Goal: Information Seeking & Learning: Understand process/instructions

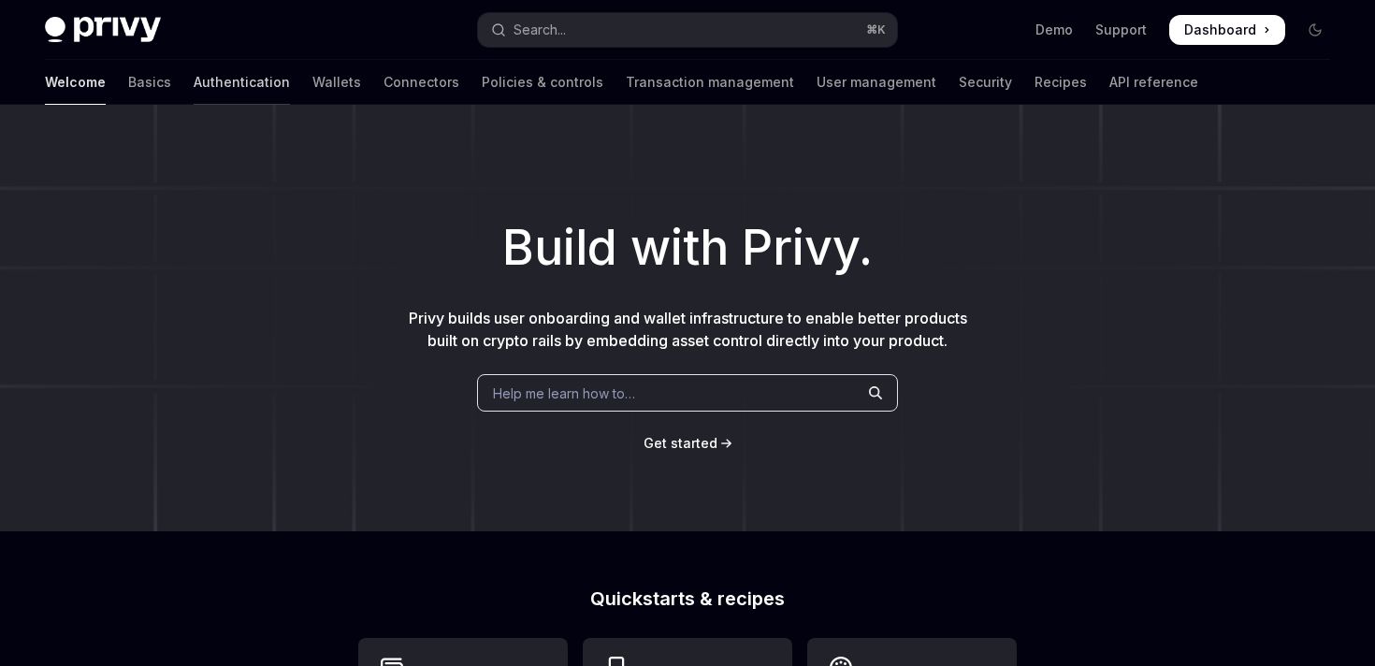
click at [194, 79] on link "Authentication" at bounding box center [242, 82] width 96 height 45
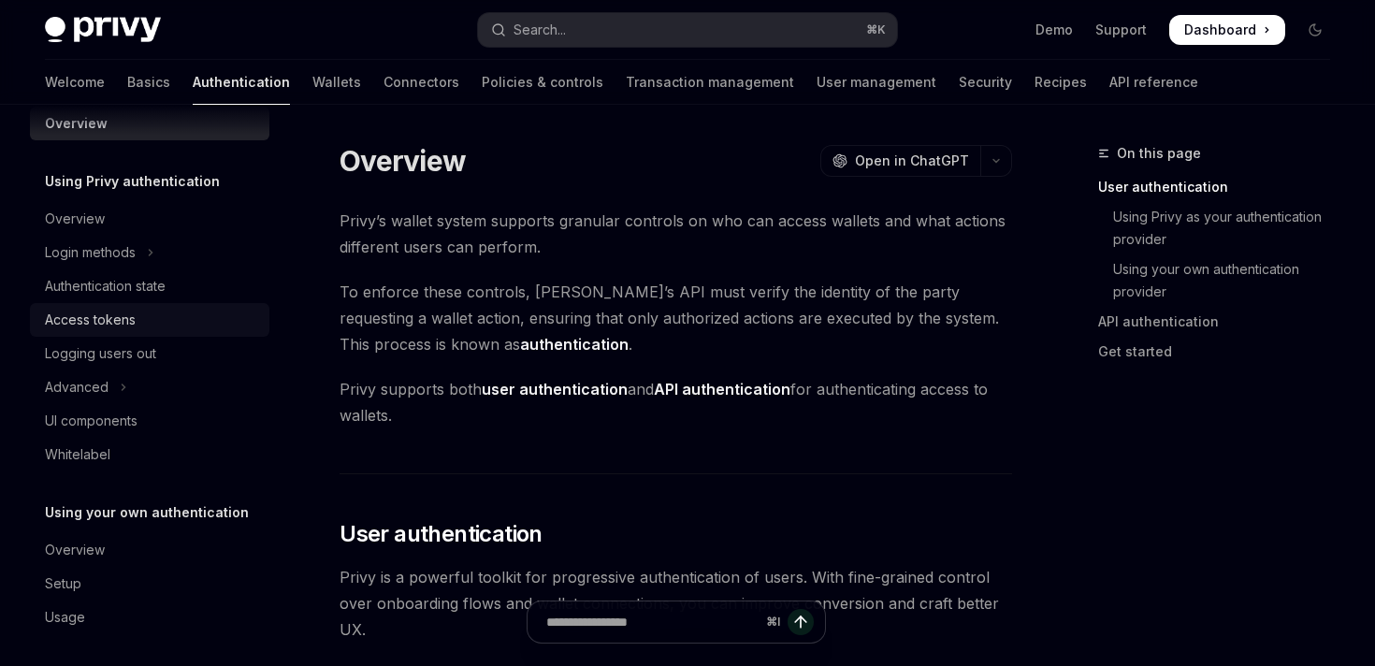
scroll to position [34, 0]
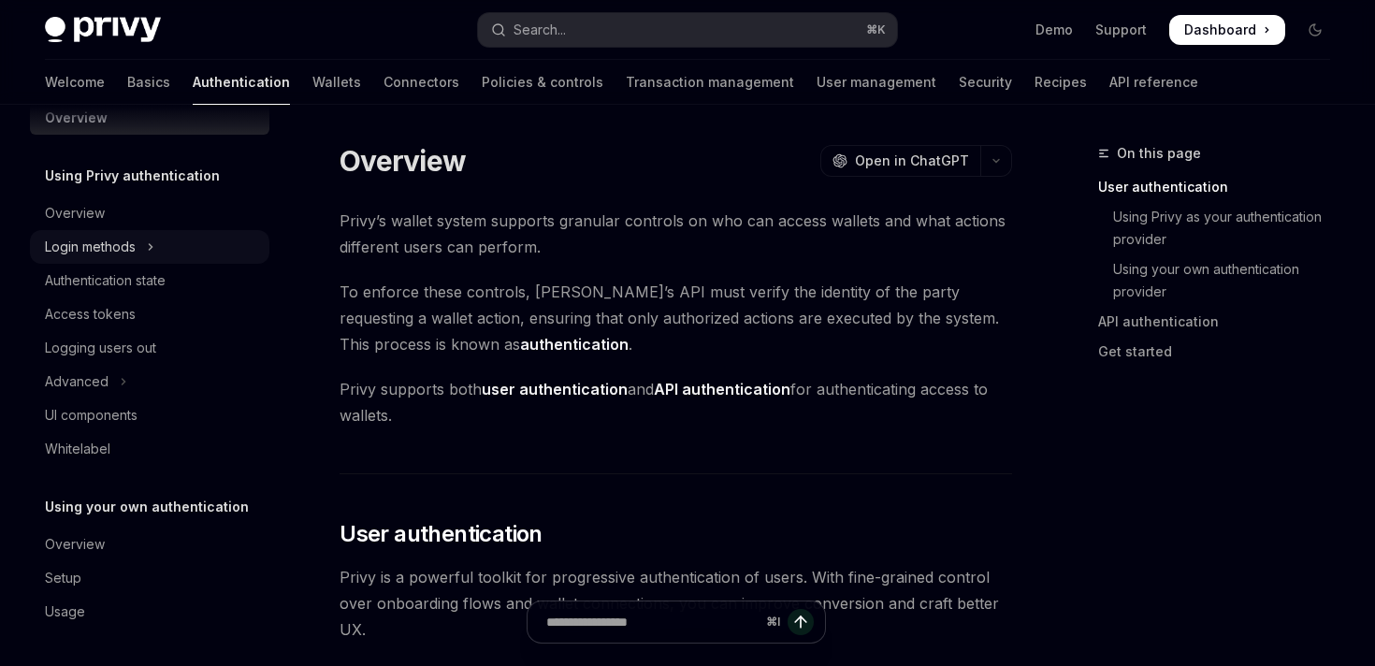
click at [119, 256] on div "Login methods" at bounding box center [90, 247] width 91 height 22
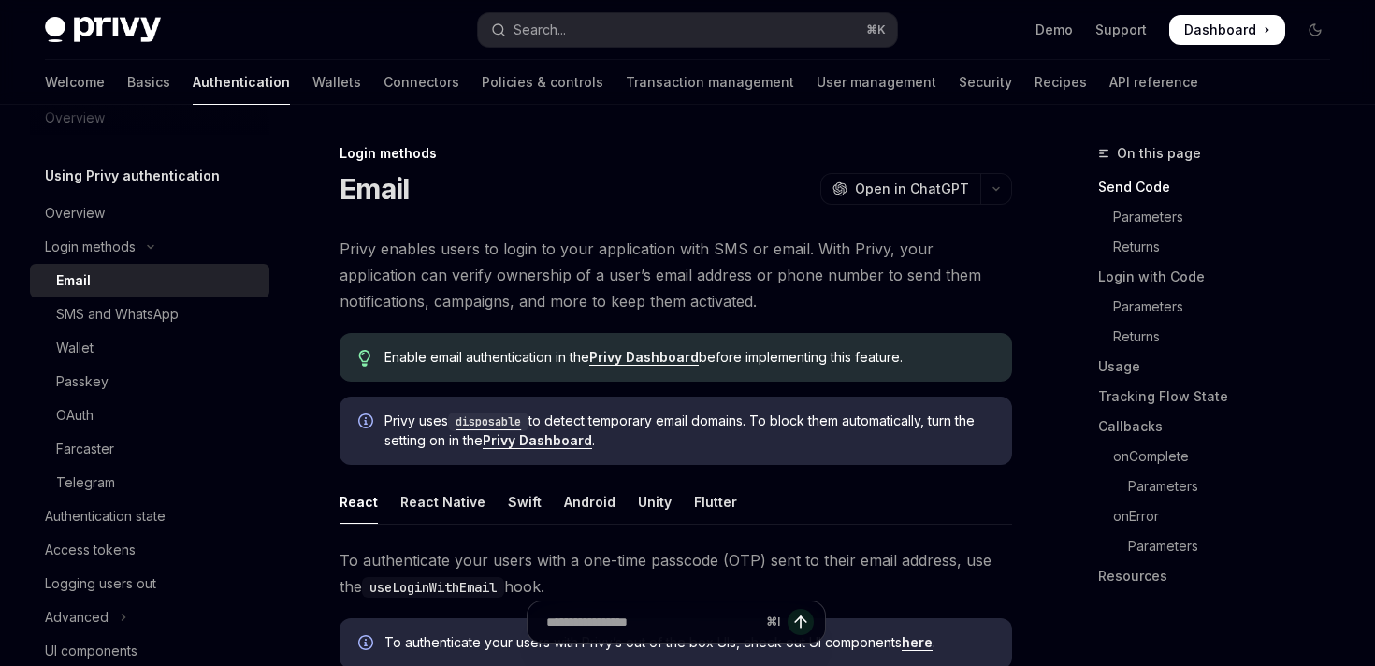
click at [97, 284] on div "Email" at bounding box center [157, 280] width 202 height 22
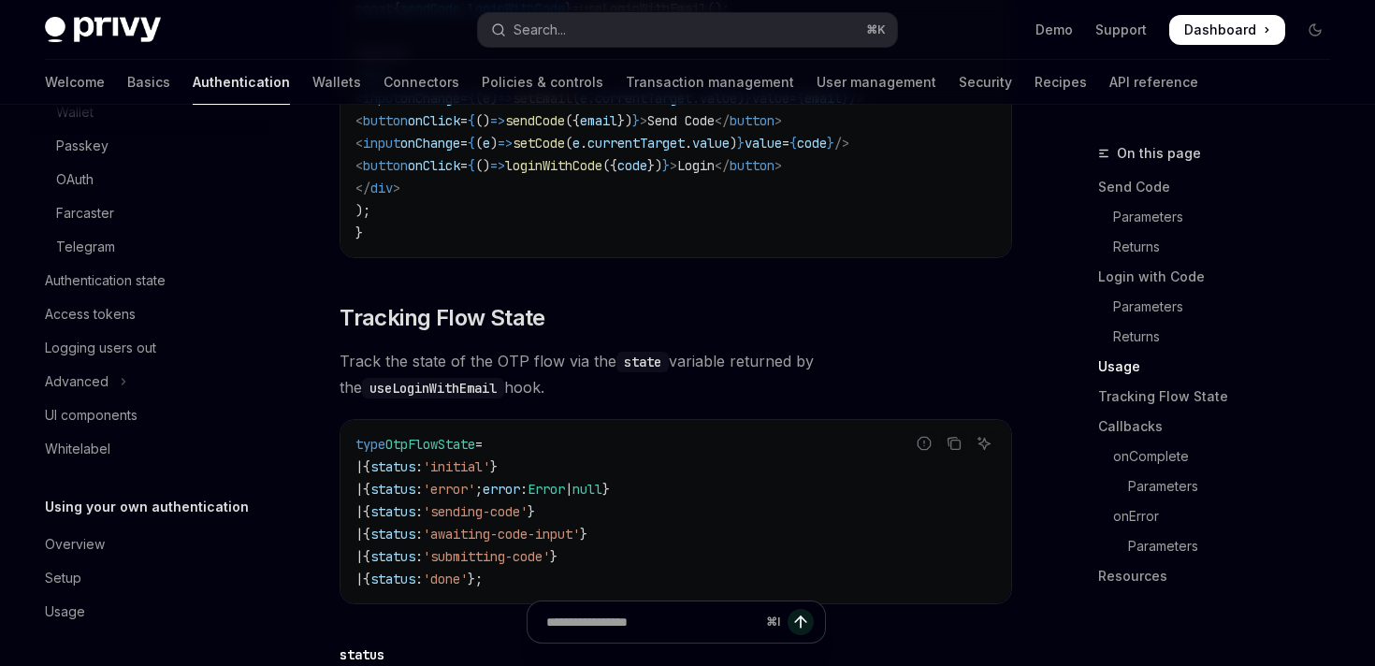
scroll to position [1733, 0]
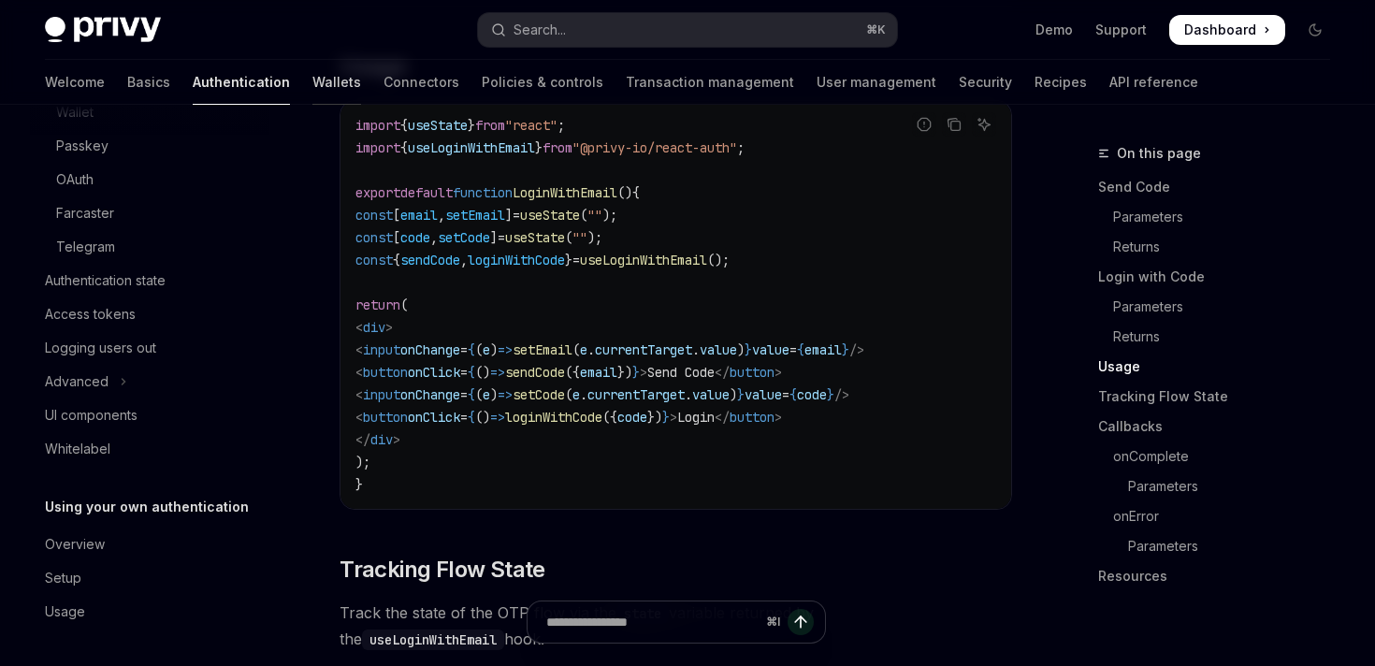
click at [312, 76] on link "Wallets" at bounding box center [336, 82] width 49 height 45
type textarea "*"
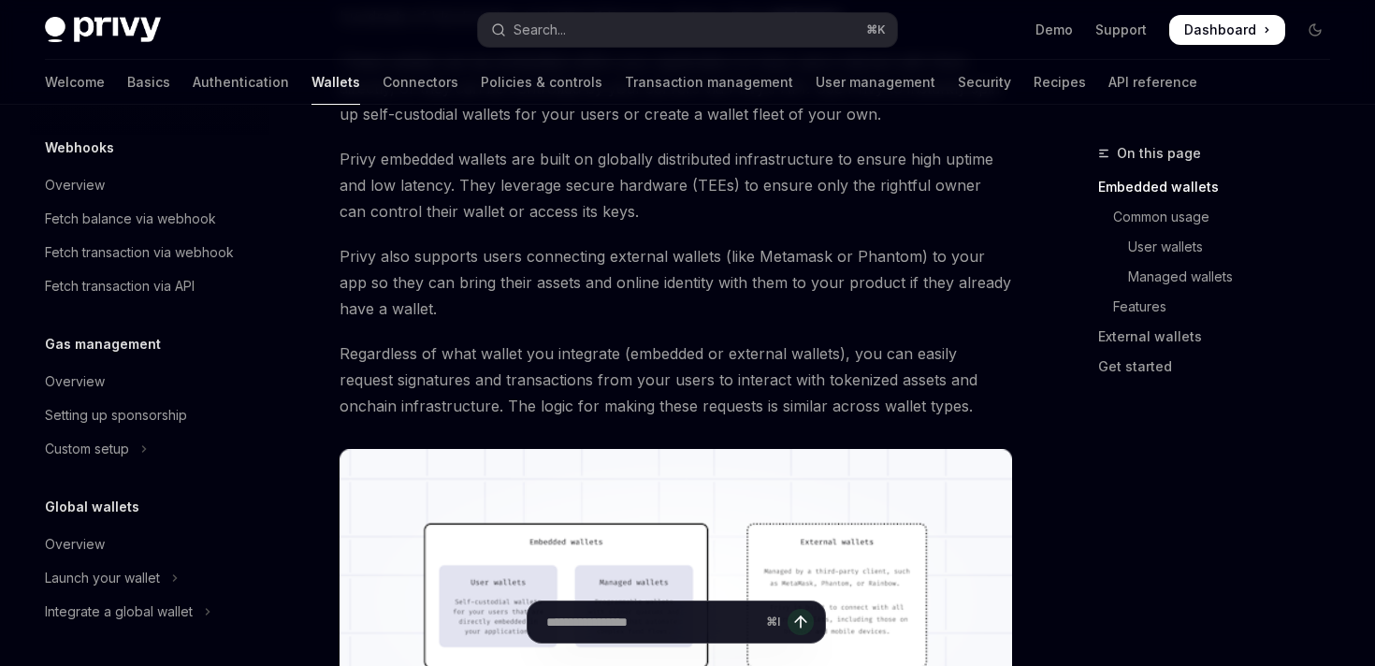
scroll to position [355, 0]
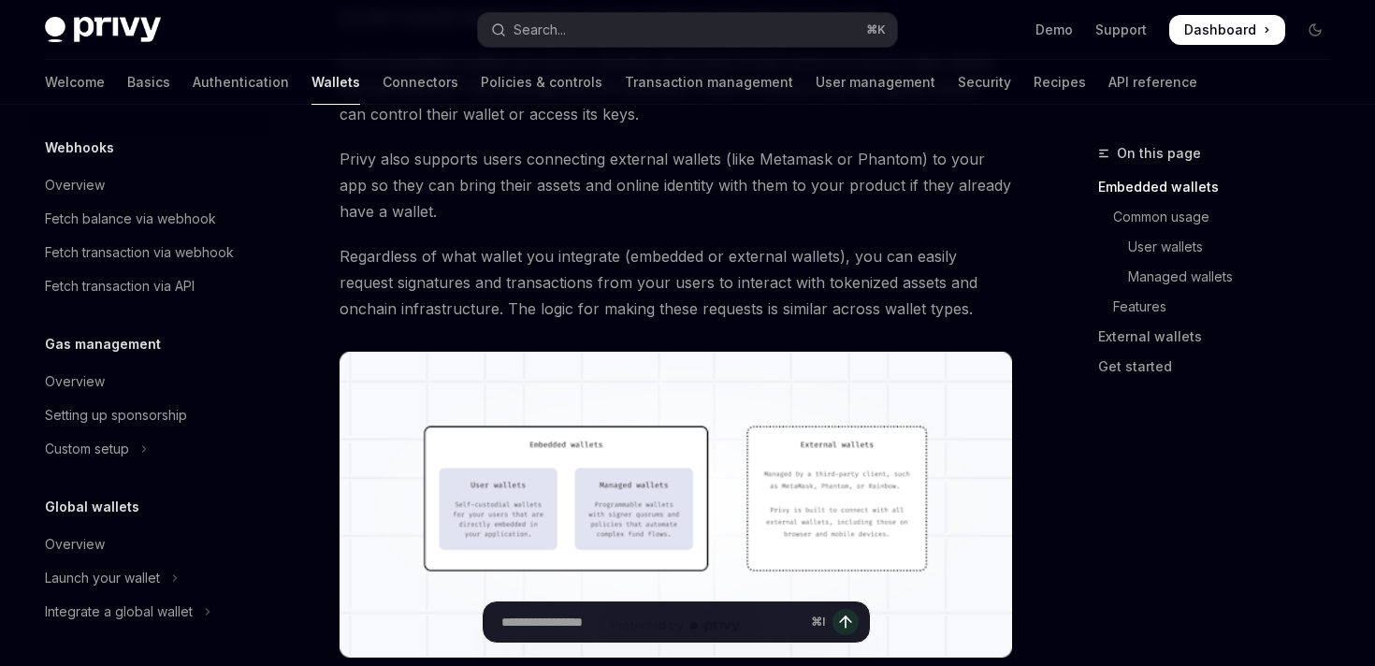
click at [586, 632] on input "Ask a question..." at bounding box center [652, 621] width 302 height 41
type input "*"
type input "**********"
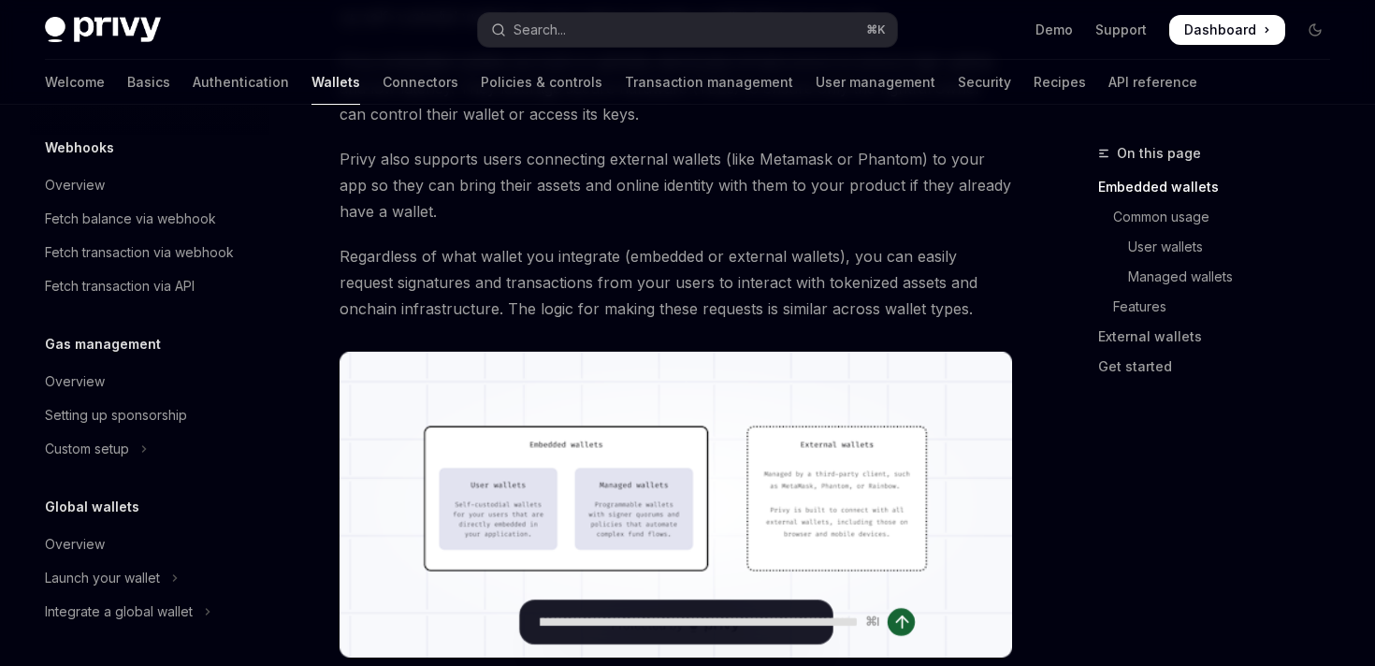
type textarea "*"
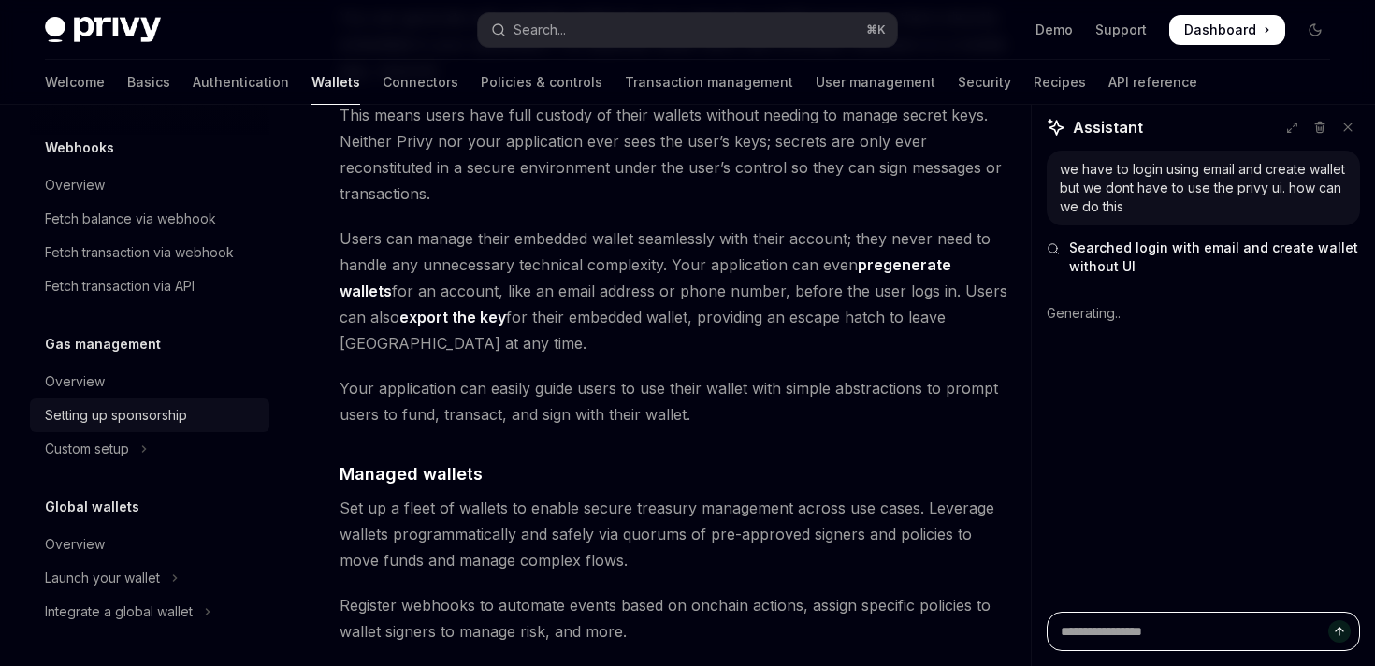
scroll to position [1463, 0]
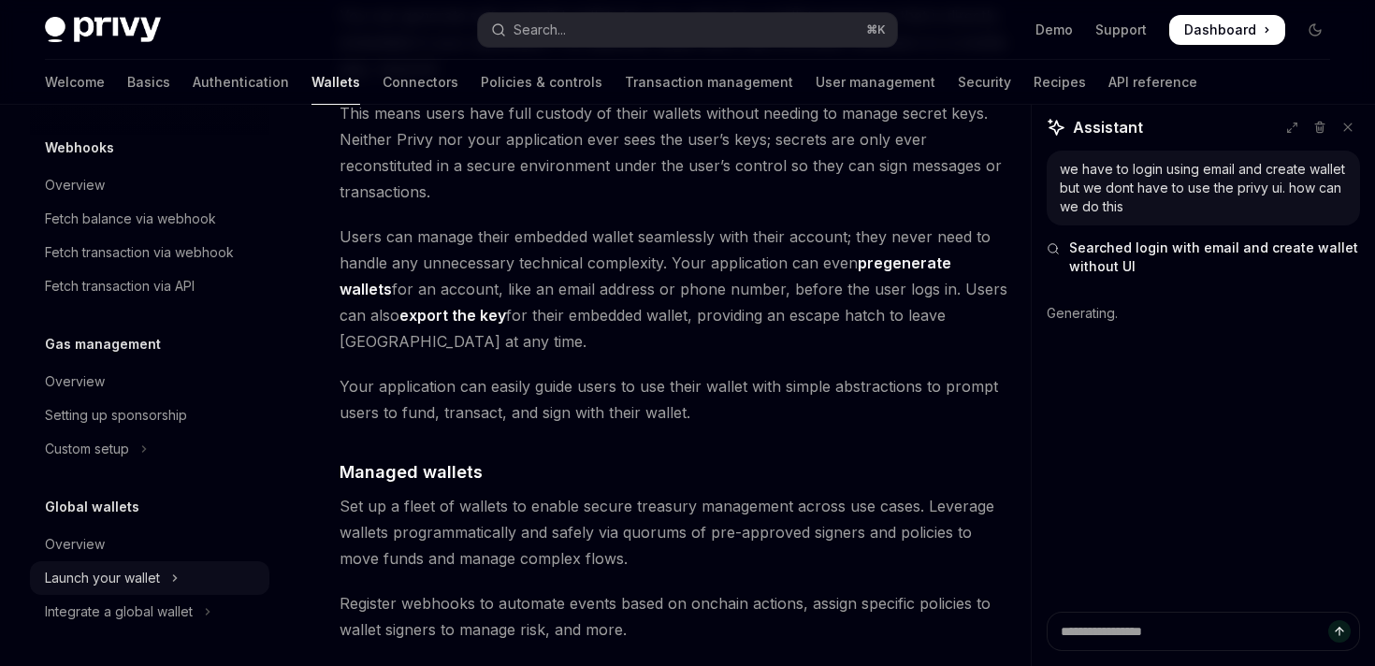
click at [117, 577] on div "Launch your wallet" at bounding box center [102, 578] width 115 height 22
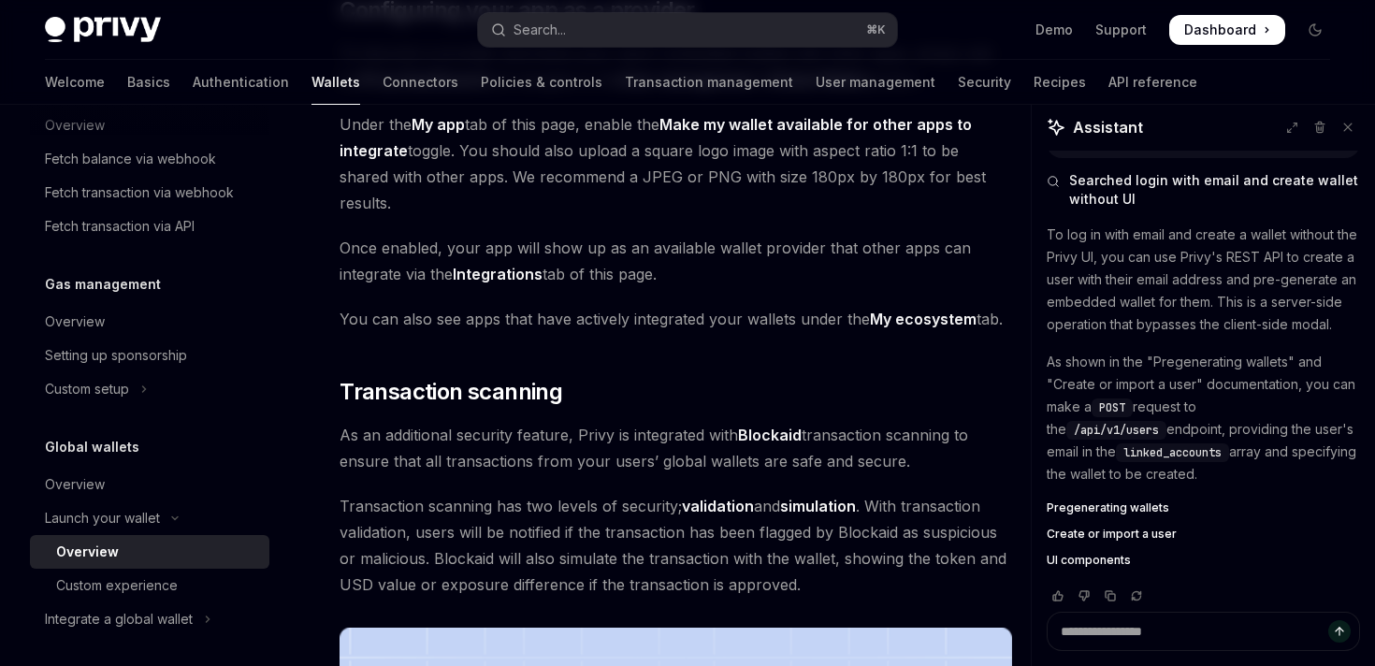
scroll to position [81, 0]
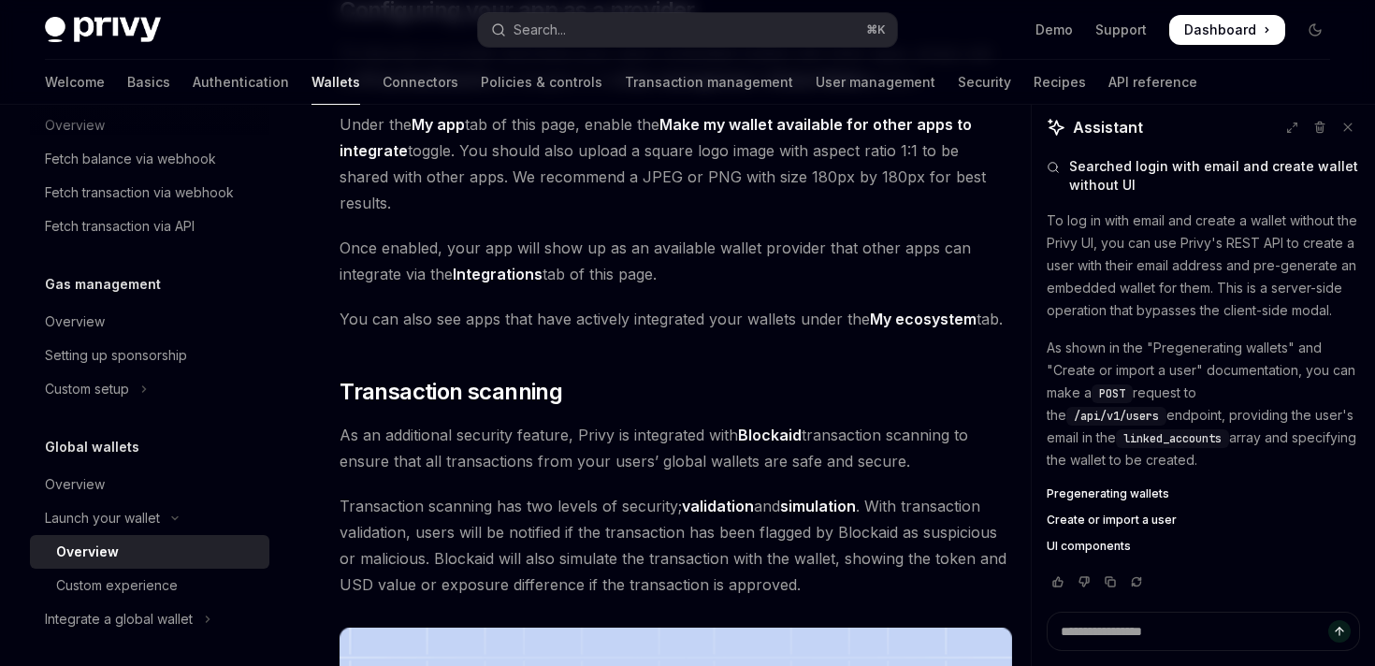
click at [1125, 497] on span "Pregenerating wallets" at bounding box center [1107, 493] width 122 height 15
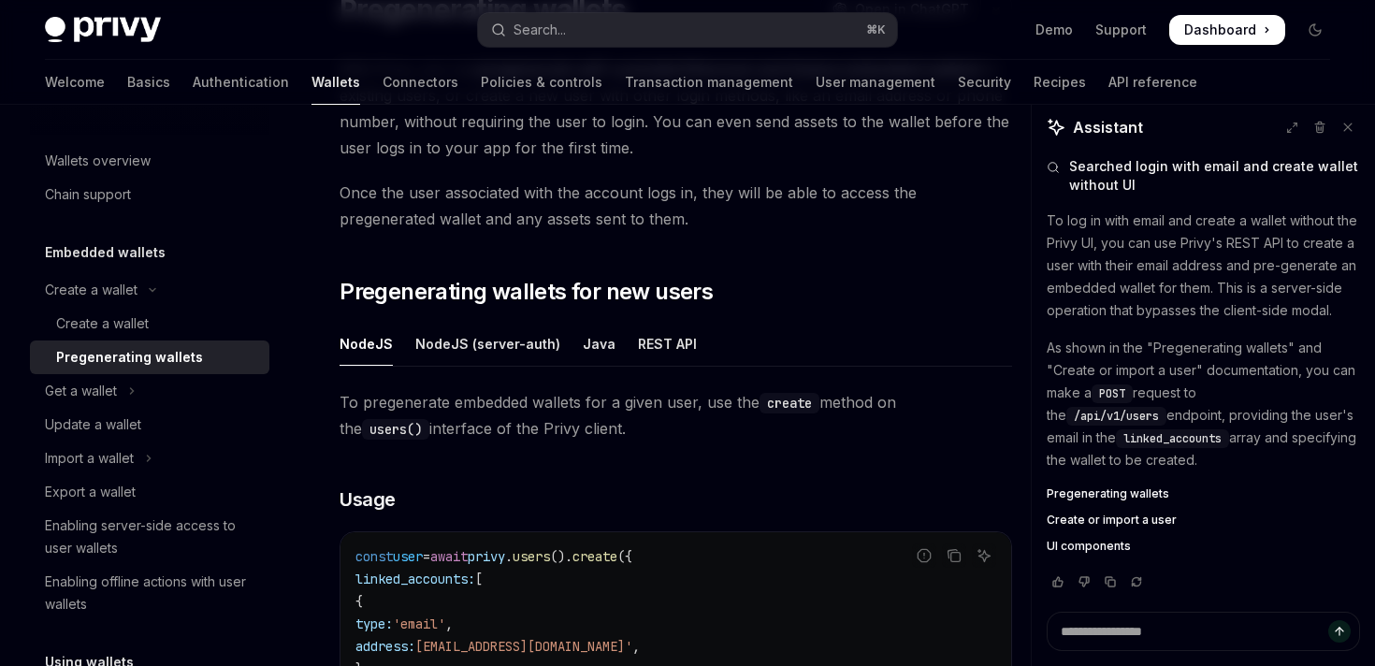
scroll to position [192, 0]
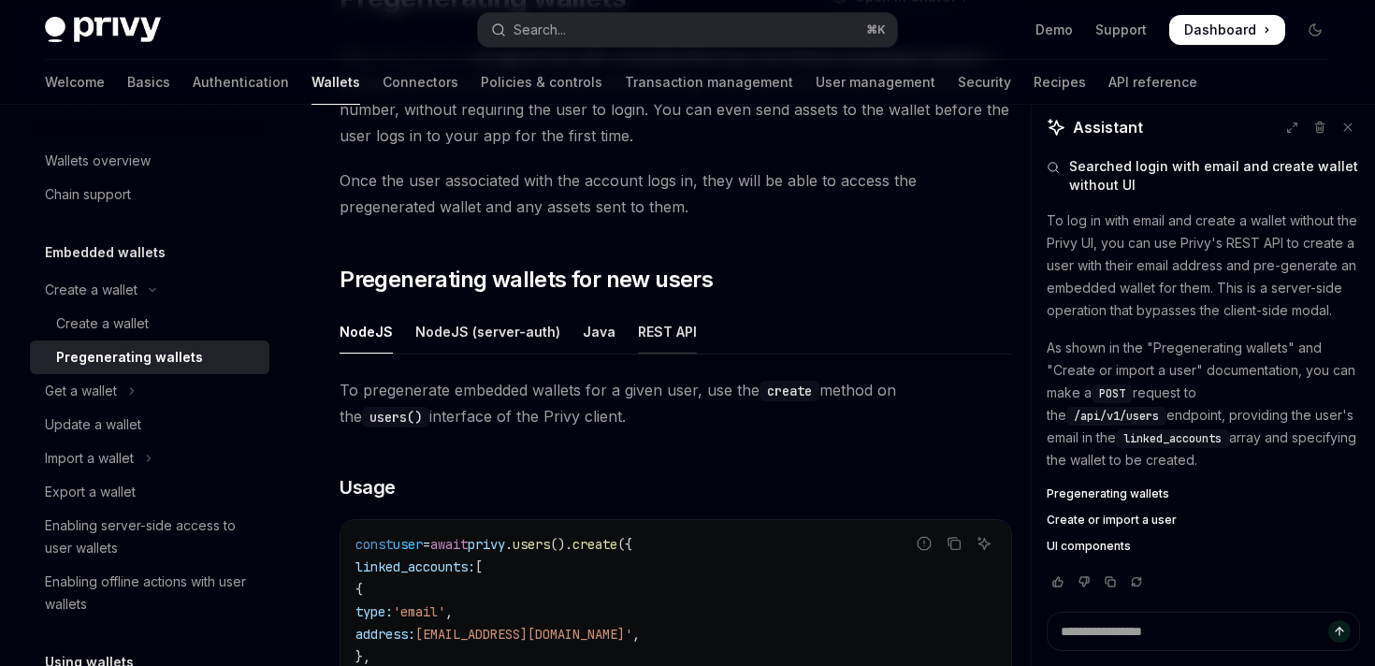
click at [651, 337] on div "REST API" at bounding box center [667, 332] width 59 height 44
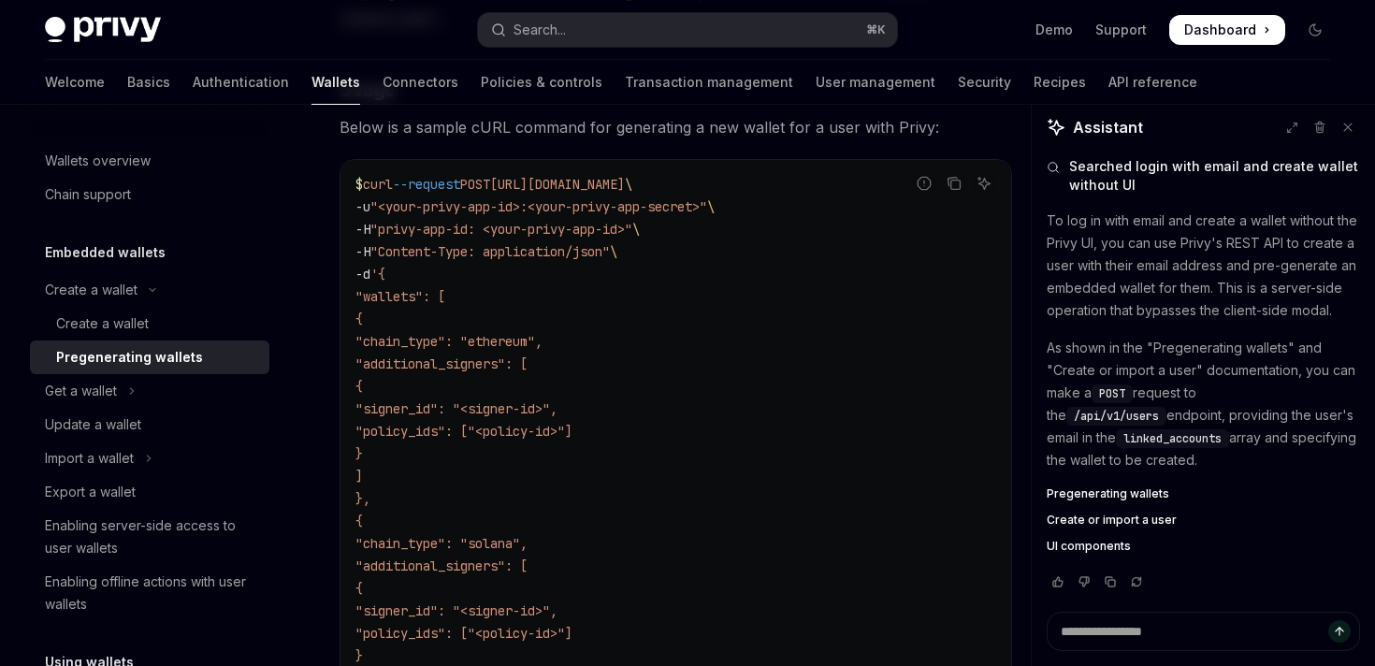
scroll to position [587, 0]
click at [395, 234] on span ""privy-app-id: <your-privy-app-id>"" at bounding box center [501, 231] width 262 height 17
click at [514, 229] on span ""privy-app-id: <your-privy-app-id>"" at bounding box center [501, 231] width 262 height 17
click at [428, 209] on span ""<your-privy-app-id>:<your-privy-app-secret>"" at bounding box center [538, 208] width 337 height 17
click at [606, 203] on span ""<your-privy-app-id>:<your-privy-app-secret>"" at bounding box center [538, 208] width 337 height 17
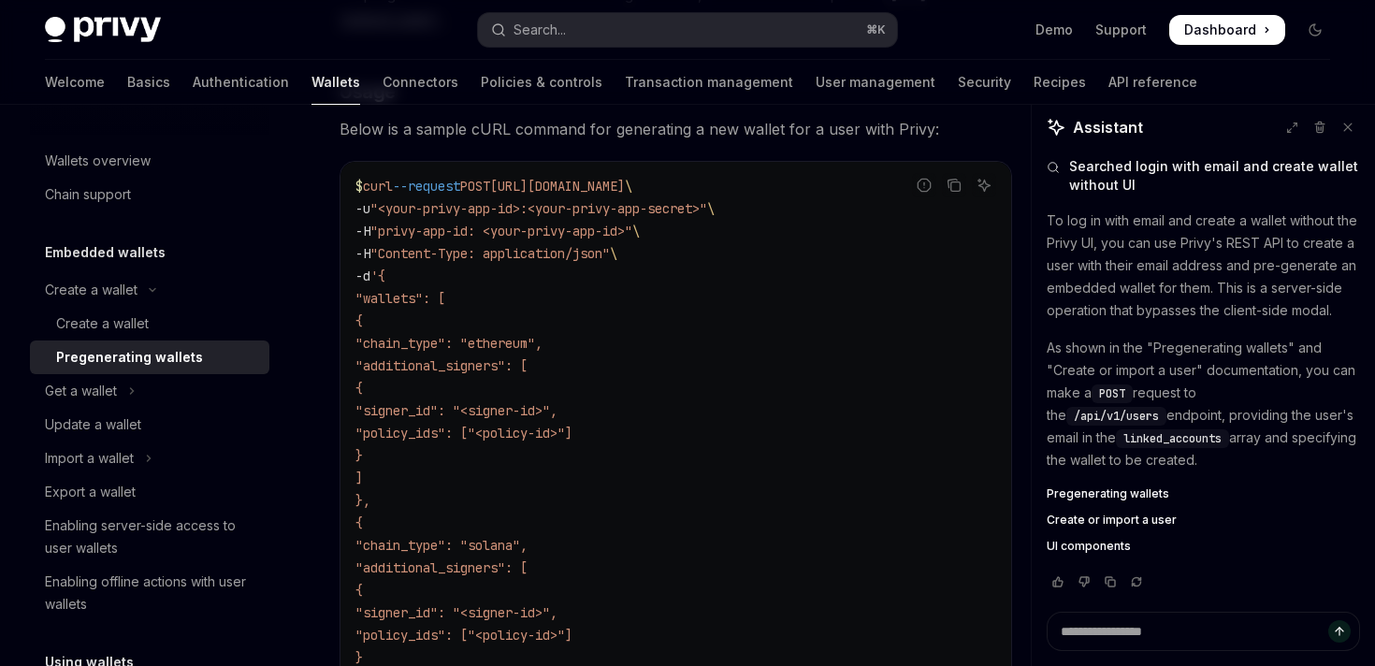
click at [606, 203] on span ""<your-privy-app-id>:<your-privy-app-secret>"" at bounding box center [538, 208] width 337 height 17
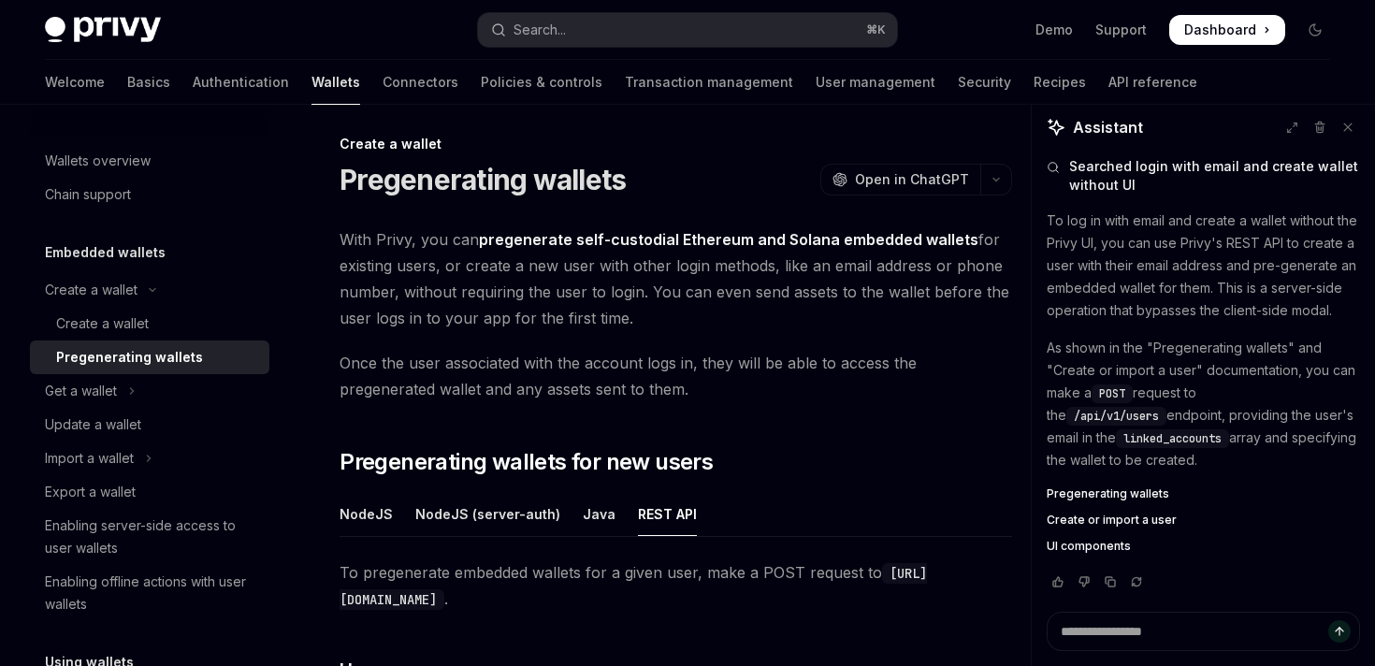
scroll to position [0, 0]
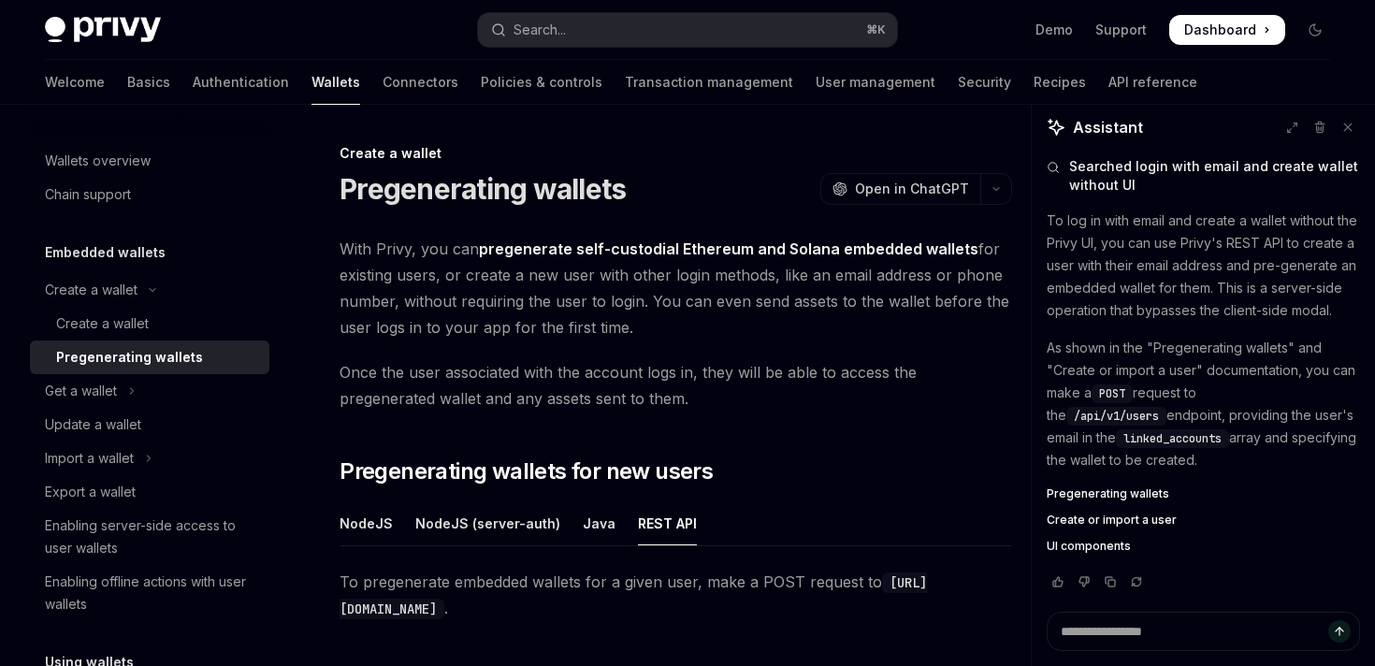
click at [651, 303] on span "With Privy, you can pregenerate self-custodial Ethereum and Solana embedded wal…" at bounding box center [675, 288] width 672 height 105
click at [689, 306] on span "With Privy, you can pregenerate self-custodial Ethereum and Solana embedded wal…" at bounding box center [675, 288] width 672 height 105
drag, startPoint x: 555, startPoint y: 270, endPoint x: 702, endPoint y: 290, distance: 149.0
click at [701, 288] on span "With Privy, you can pregenerate self-custodial Ethereum and Solana embedded wal…" at bounding box center [675, 288] width 672 height 105
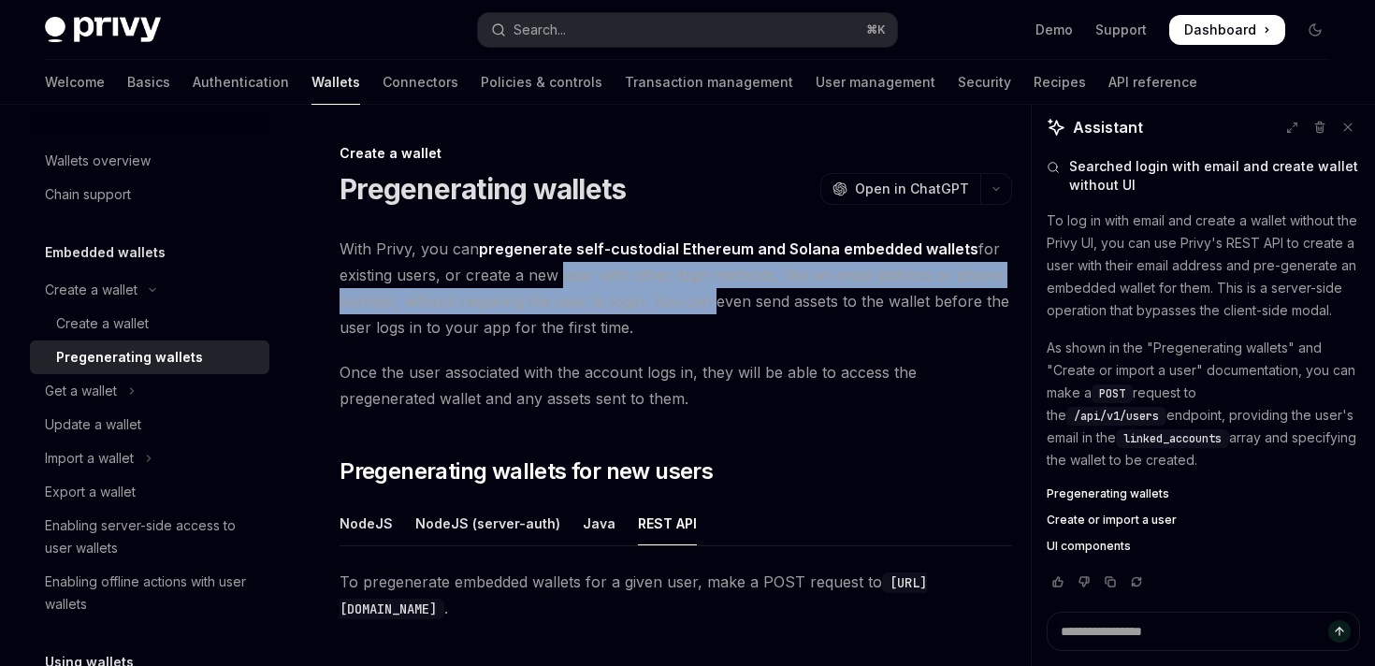
click at [702, 290] on span "With Privy, you can pregenerate self-custodial Ethereum and Solana embedded wal…" at bounding box center [675, 288] width 672 height 105
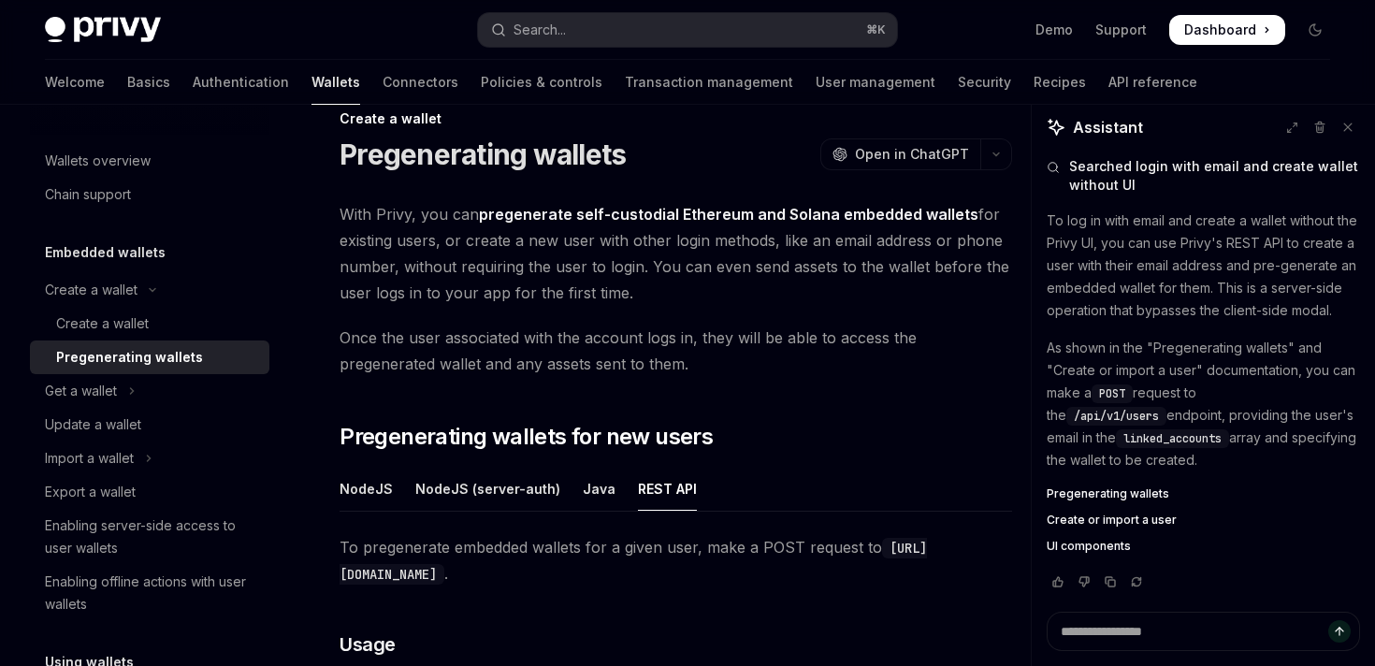
scroll to position [36, 0]
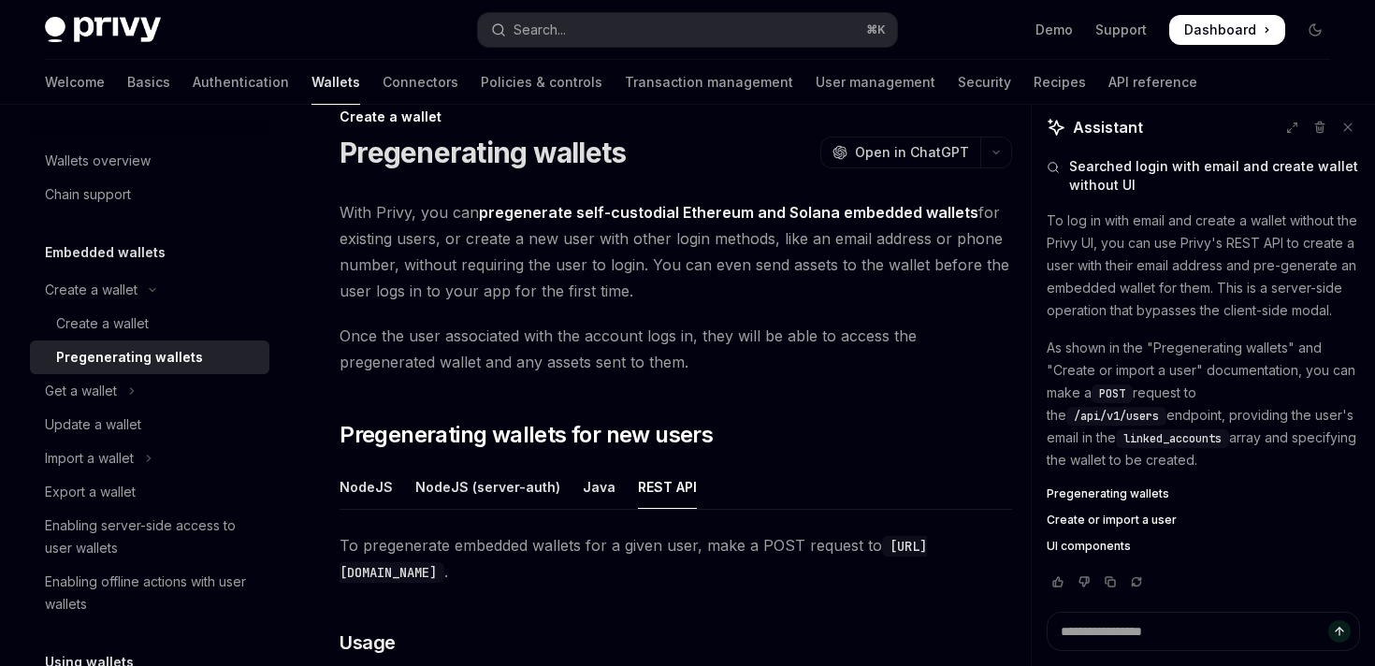
drag, startPoint x: 649, startPoint y: 263, endPoint x: 730, endPoint y: 296, distance: 88.0
click at [731, 296] on span "With Privy, you can pregenerate self-custodial Ethereum and Solana embedded wal…" at bounding box center [675, 251] width 672 height 105
click at [730, 296] on span "With Privy, you can pregenerate self-custodial Ethereum and Solana embedded wal…" at bounding box center [675, 251] width 672 height 105
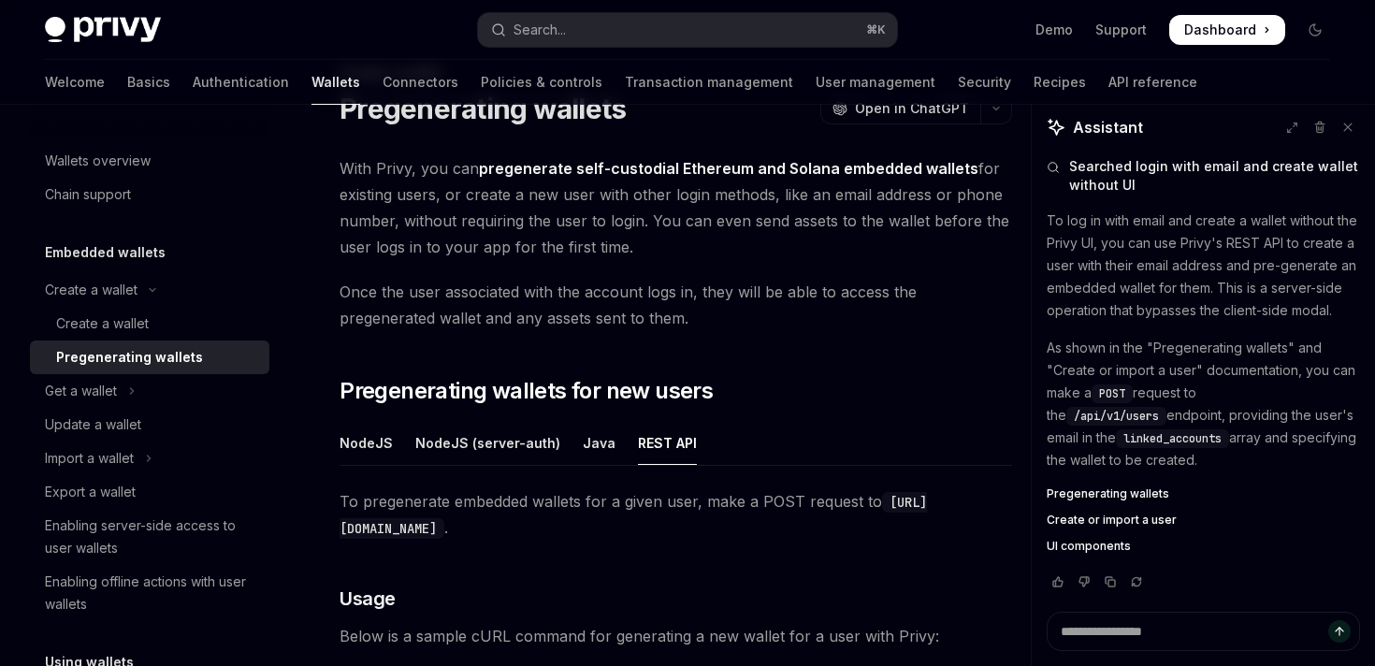
scroll to position [75, 0]
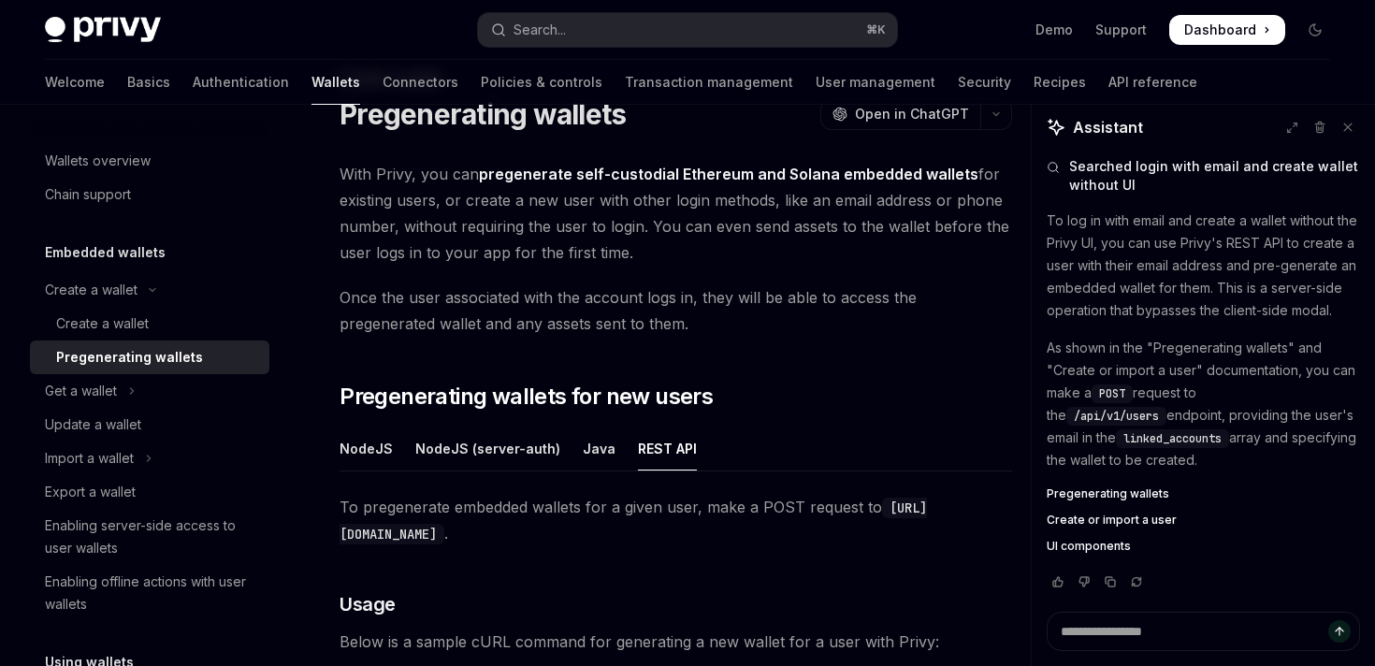
click at [344, 171] on span "With Privy, you can pregenerate self-custodial Ethereum and Solana embedded wal…" at bounding box center [675, 213] width 672 height 105
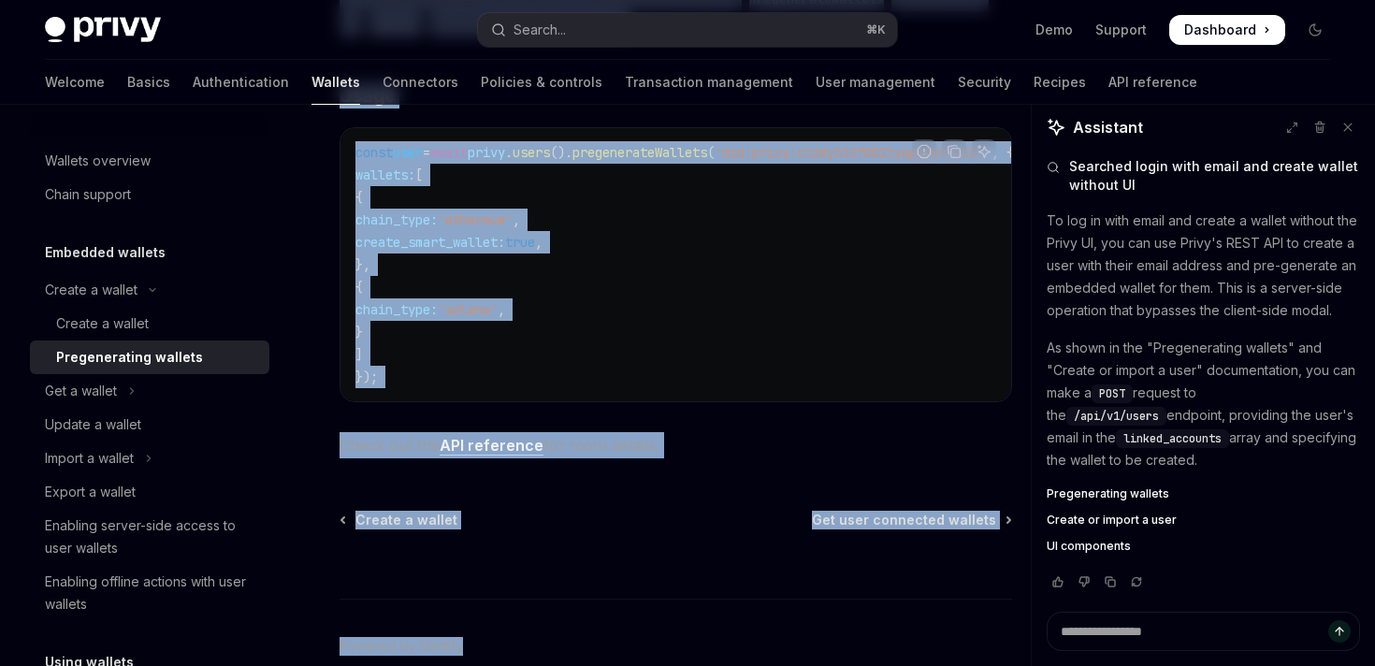
scroll to position [3316, 0]
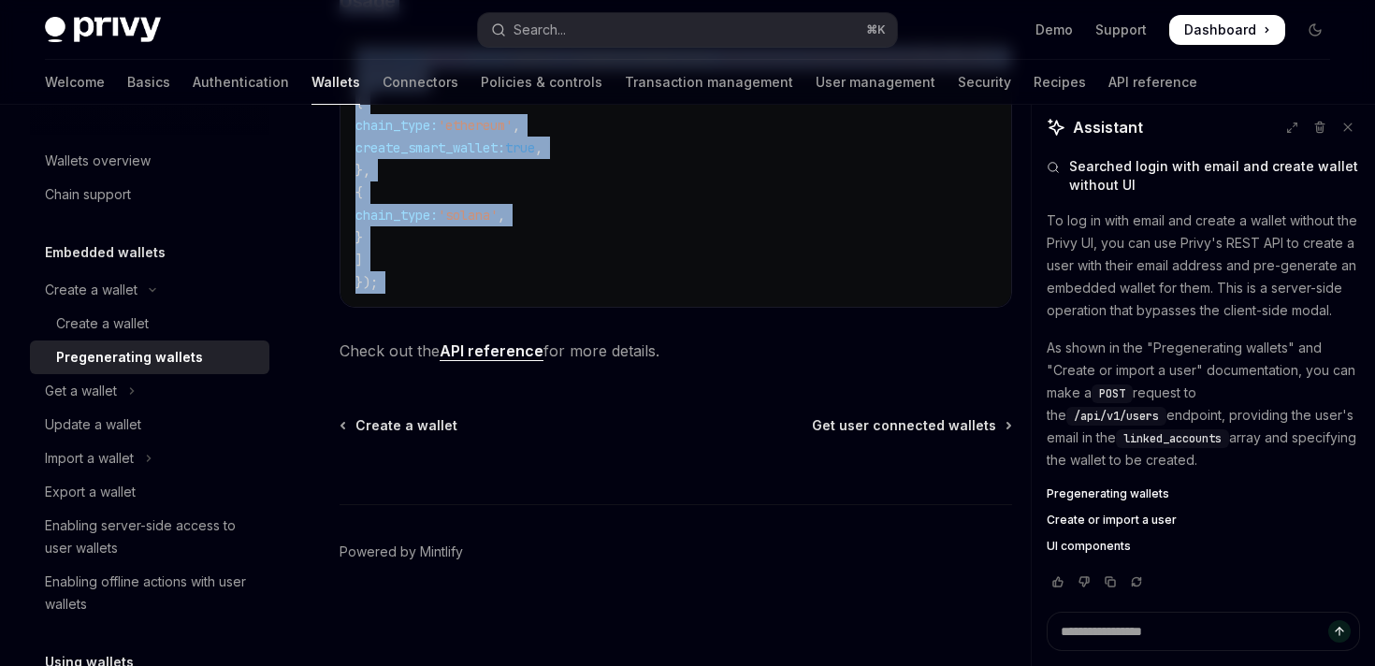
drag, startPoint x: 340, startPoint y: 169, endPoint x: 786, endPoint y: 326, distance: 472.9
copy div "Lore Ipsum, dol sit ametconsect adip-elitseddo Eiusmodt inc Utlabo etdolore mag…"
click at [504, 353] on link "API reference" at bounding box center [491, 351] width 104 height 20
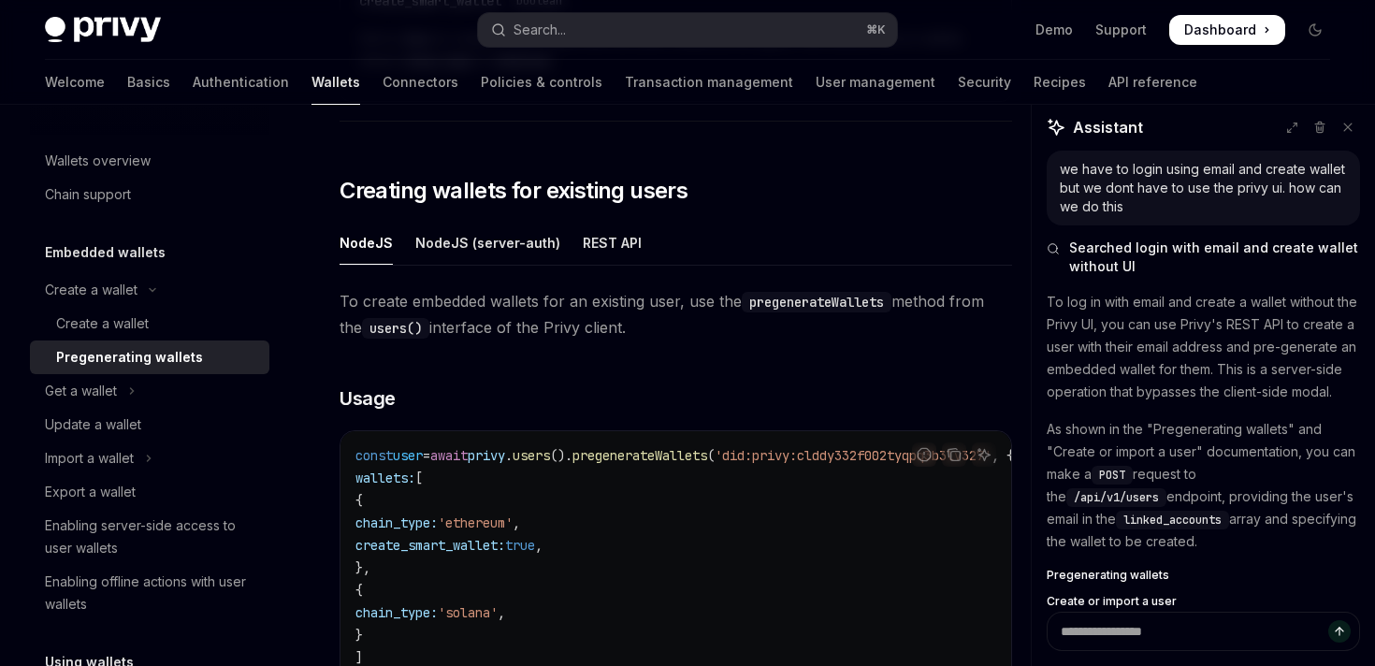
scroll to position [2932, 0]
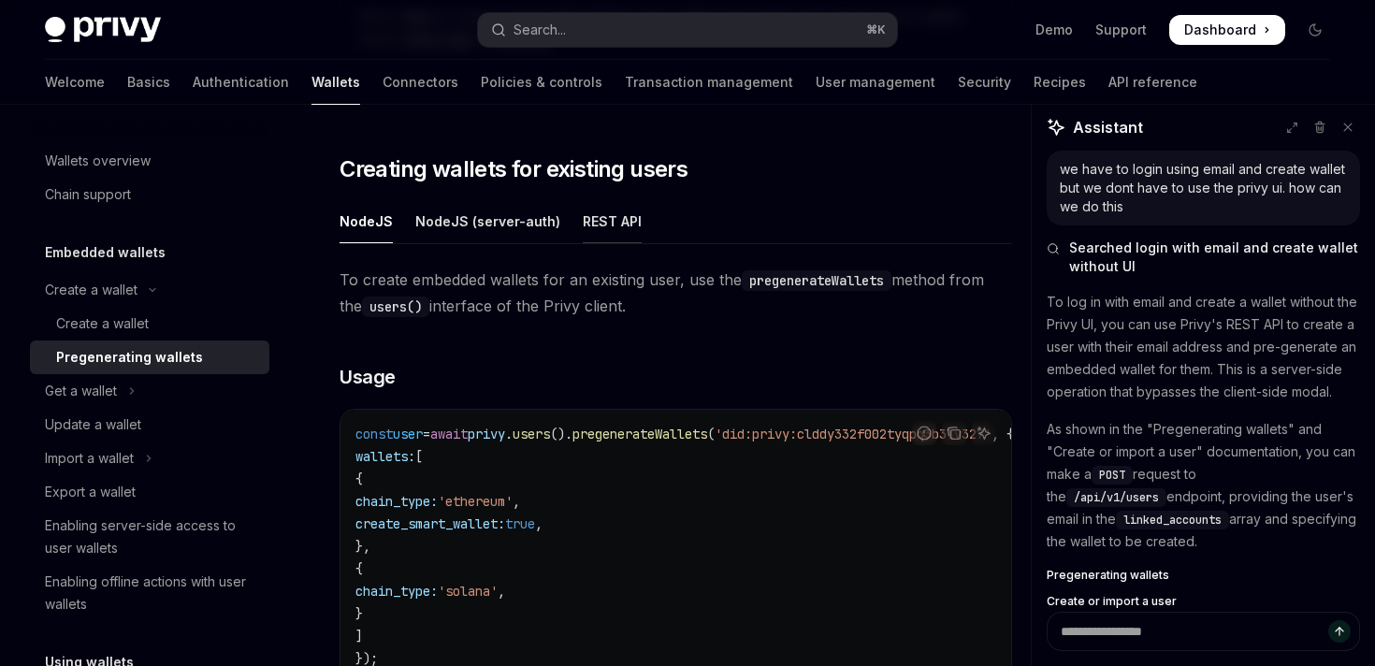
click at [608, 216] on div "REST API" at bounding box center [612, 221] width 59 height 44
type textarea "*"
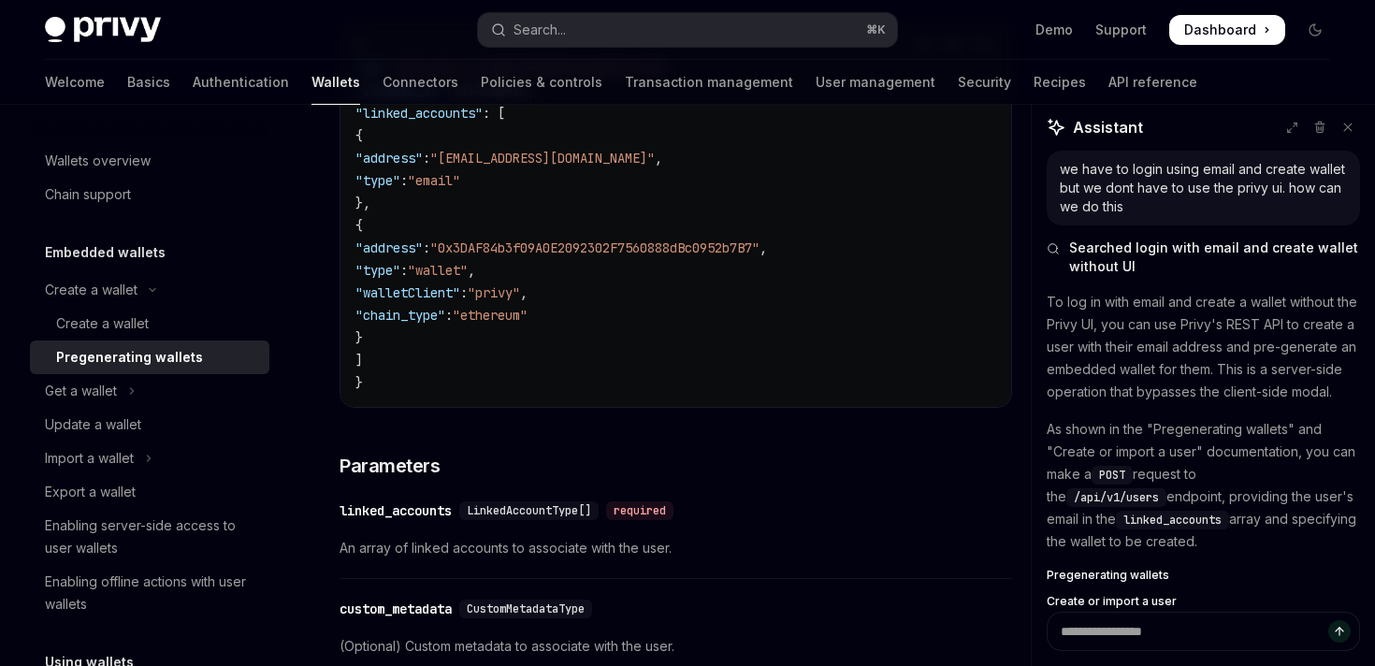
scroll to position [1429, 0]
